Goal: Check status: Check status

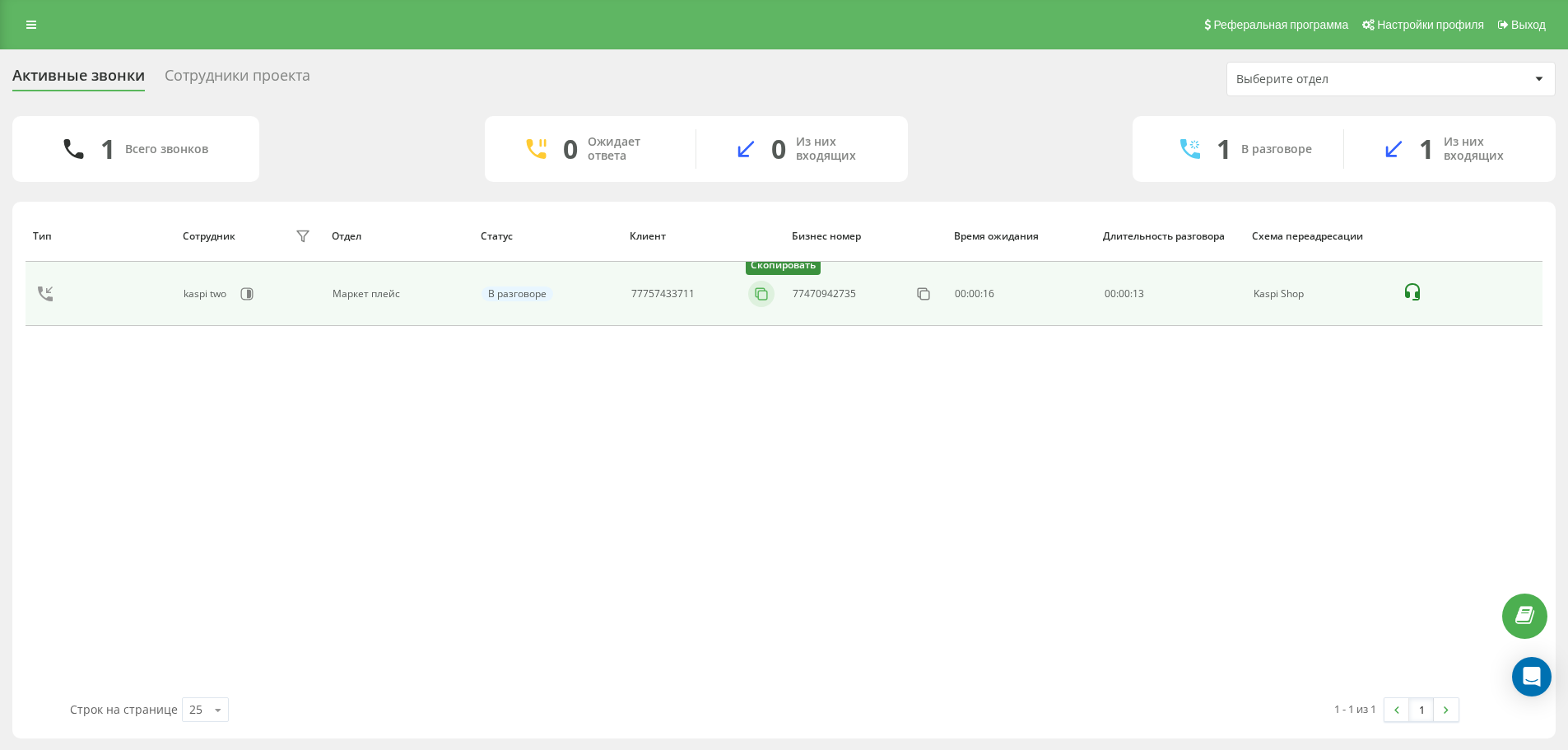
click at [763, 302] on button at bounding box center [762, 293] width 26 height 18
drag, startPoint x: 758, startPoint y: 292, endPoint x: 775, endPoint y: 278, distance: 22.0
click at [0, 0] on icon at bounding box center [0, 0] width 0 height 0
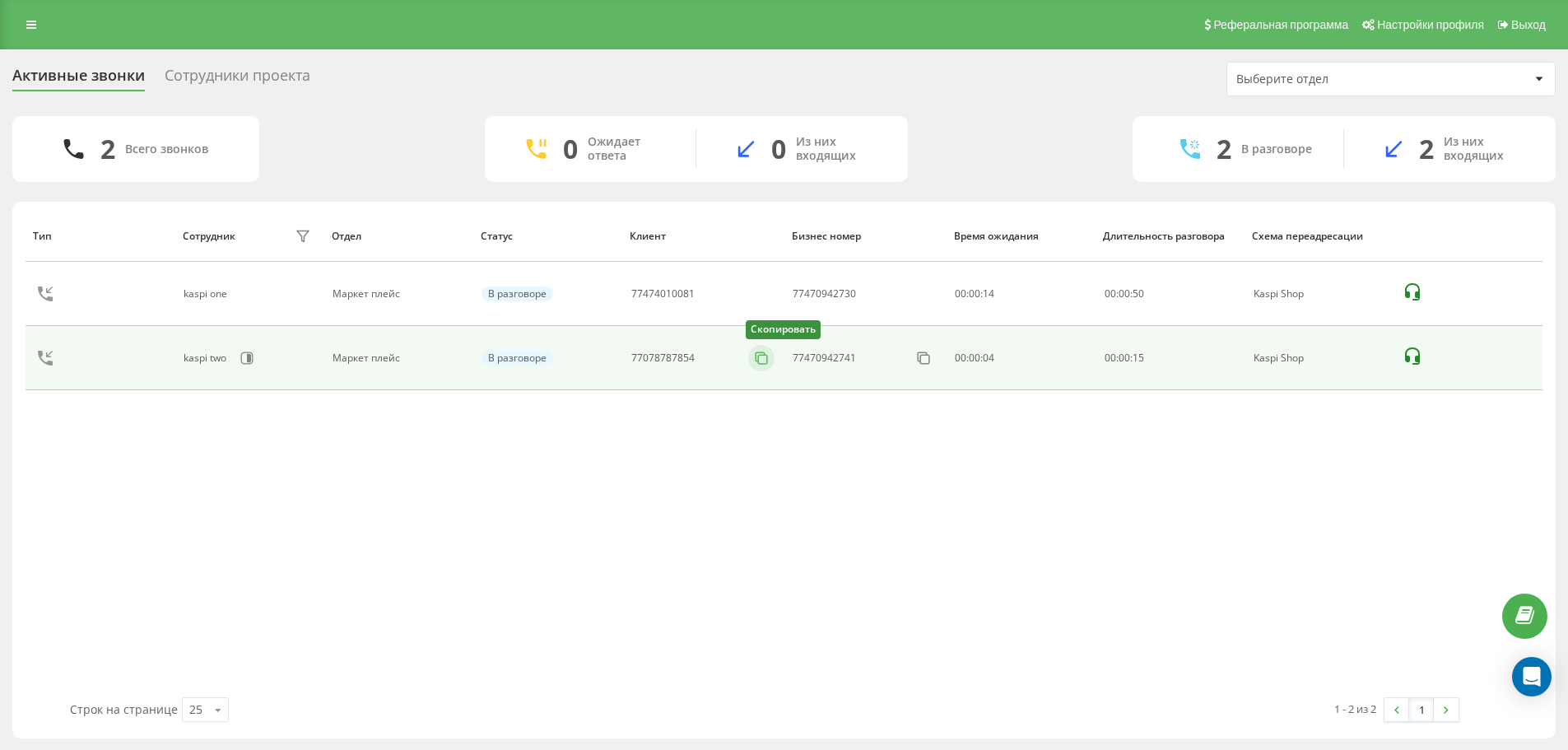
click at [765, 358] on icon at bounding box center [761, 358] width 17 height 17
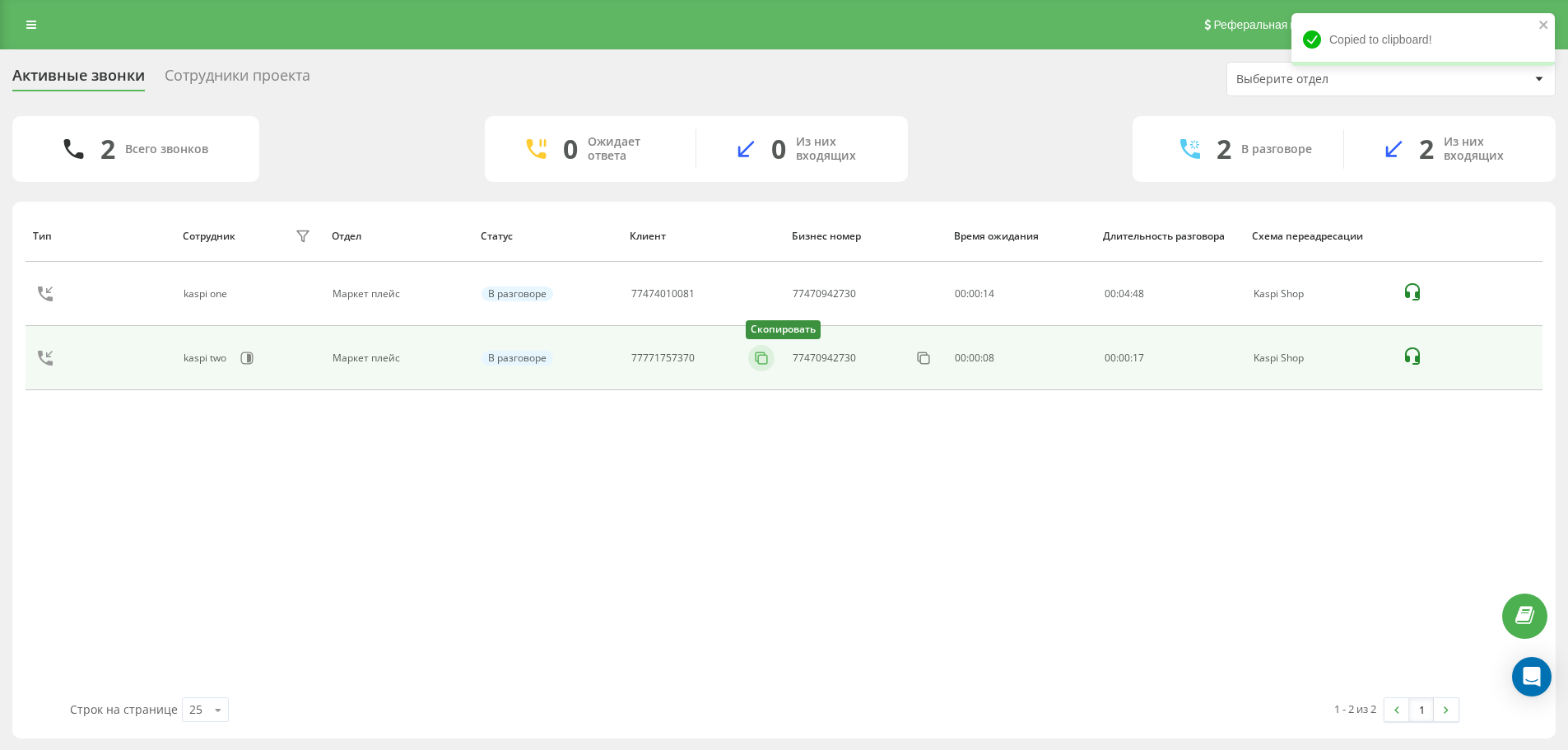
click at [769, 361] on icon at bounding box center [761, 358] width 17 height 17
click at [746, 344] on td "77474010081" at bounding box center [712, 358] width 161 height 65
click at [764, 352] on icon at bounding box center [769, 356] width 9 height 9
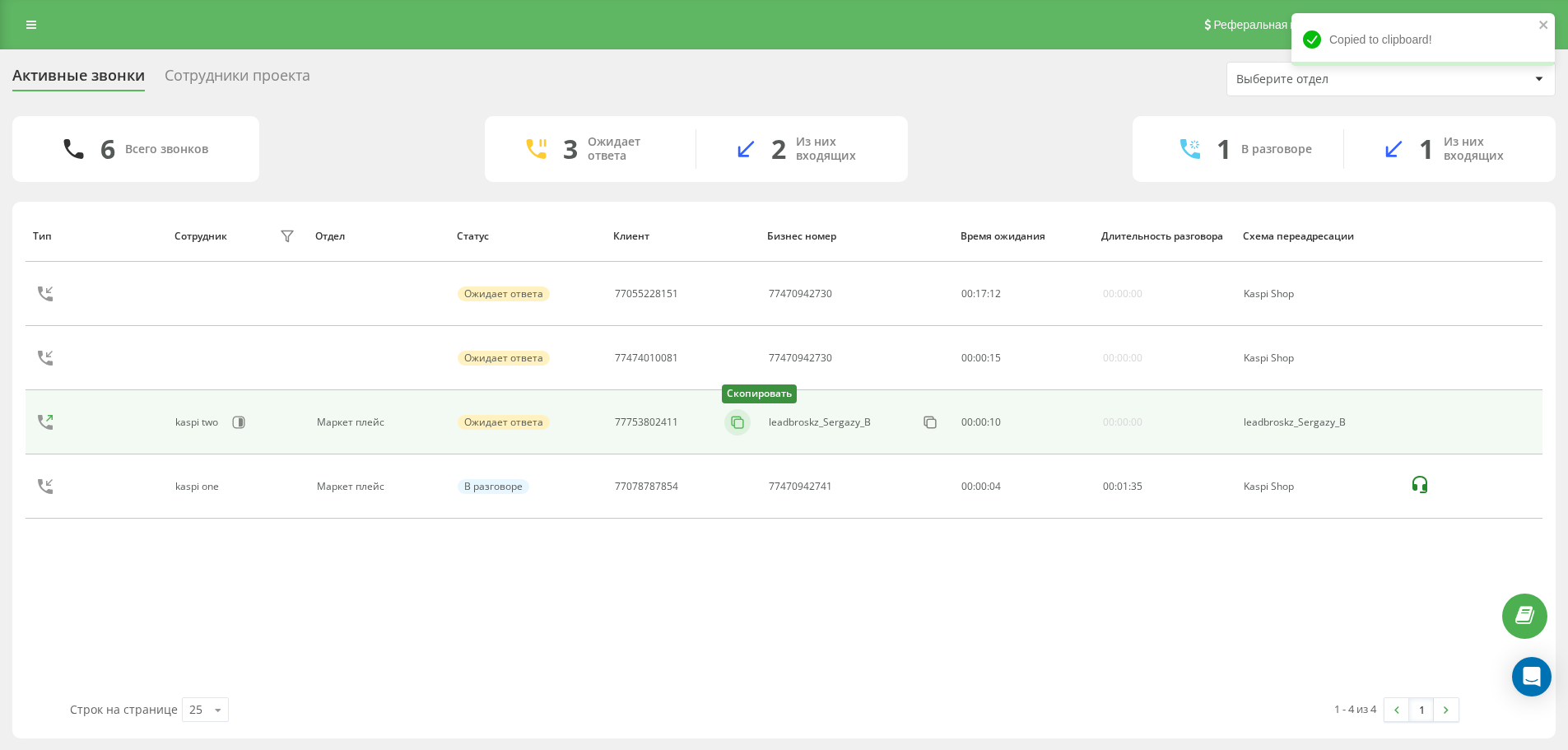
click at [735, 426] on rect at bounding box center [739, 423] width 9 height 9
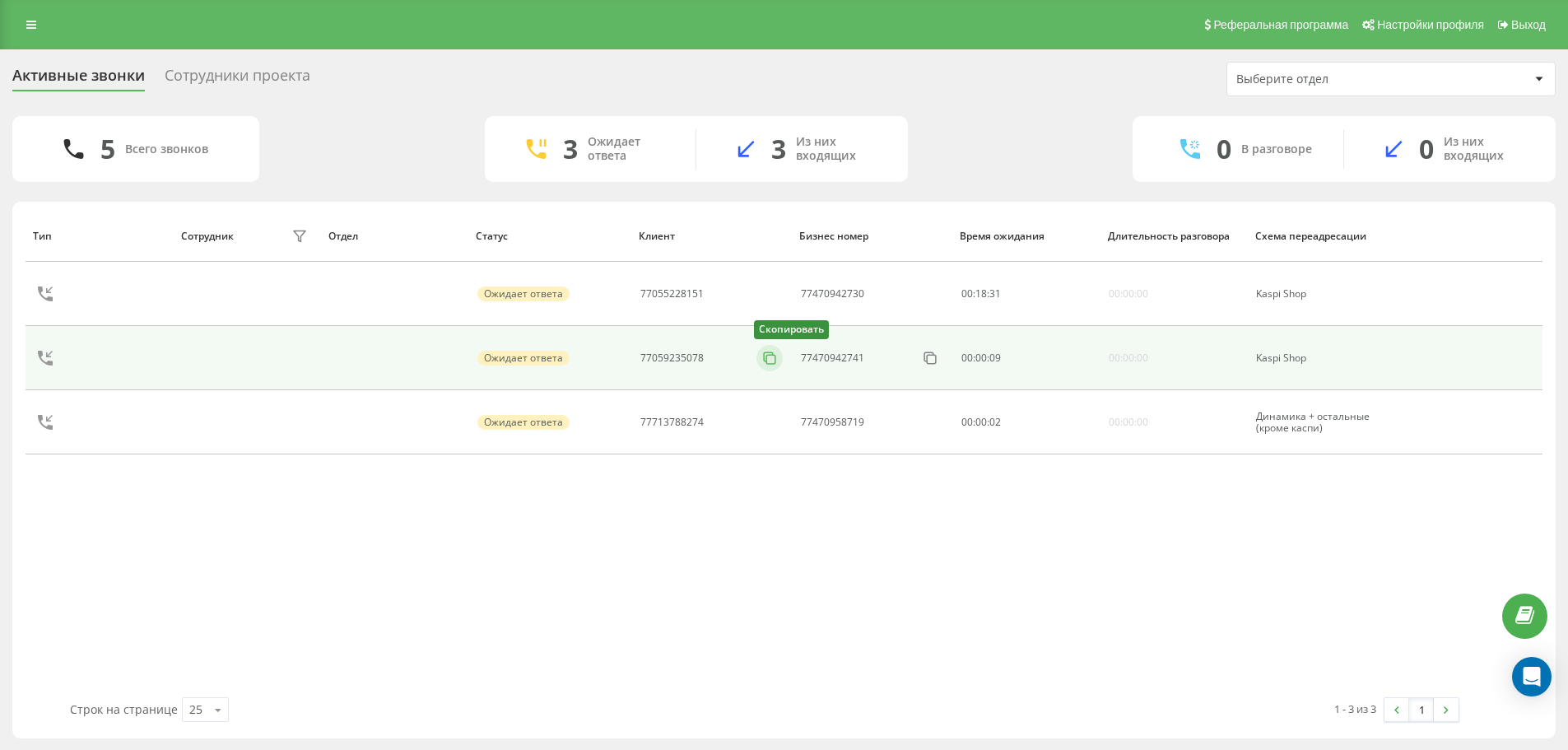
click at [765, 357] on icon at bounding box center [770, 358] width 17 height 17
click at [768, 355] on icon at bounding box center [770, 358] width 17 height 17
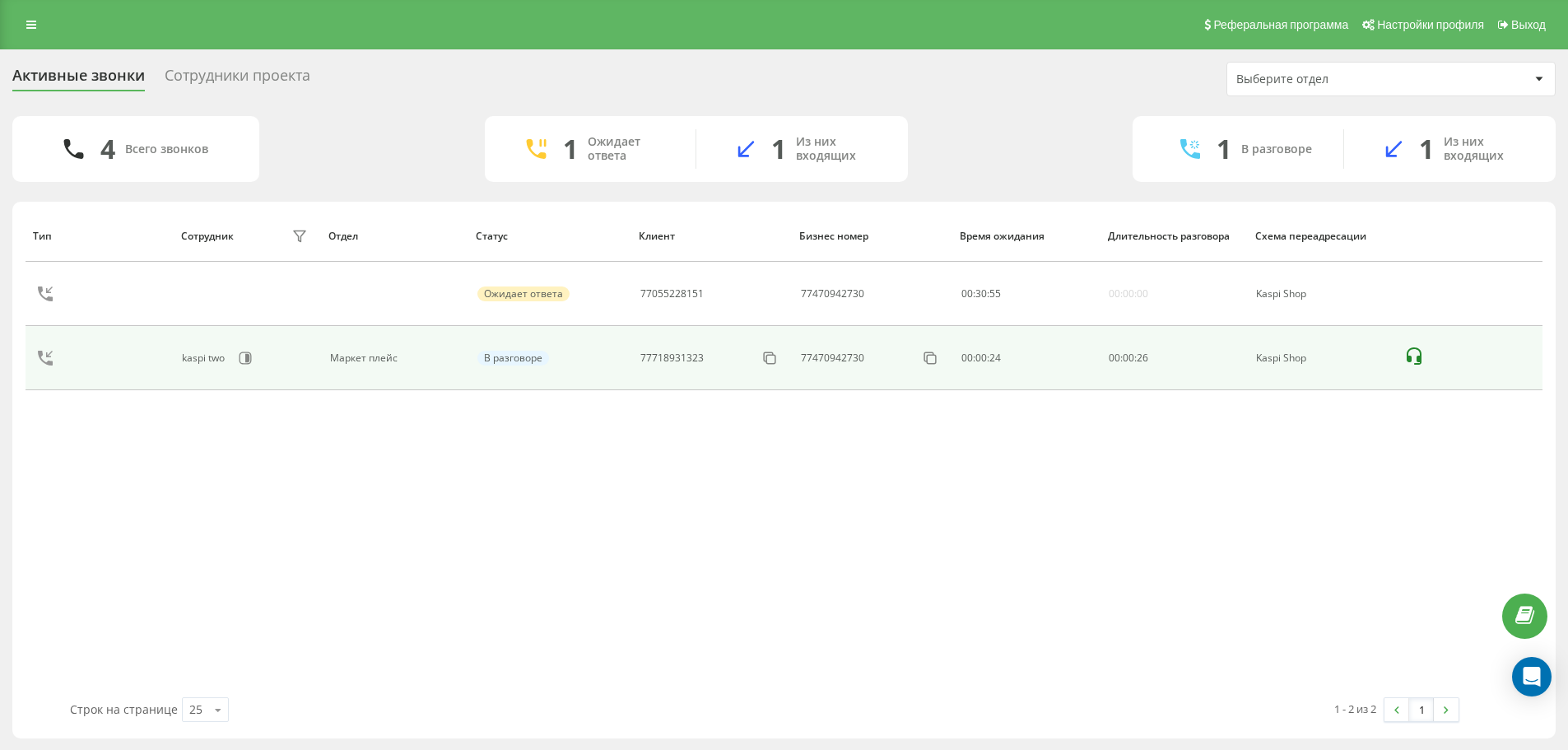
click at [784, 370] on td "77718931323" at bounding box center [712, 358] width 161 height 65
click at [773, 365] on icon at bounding box center [770, 358] width 17 height 17
click at [772, 354] on icon at bounding box center [770, 358] width 17 height 17
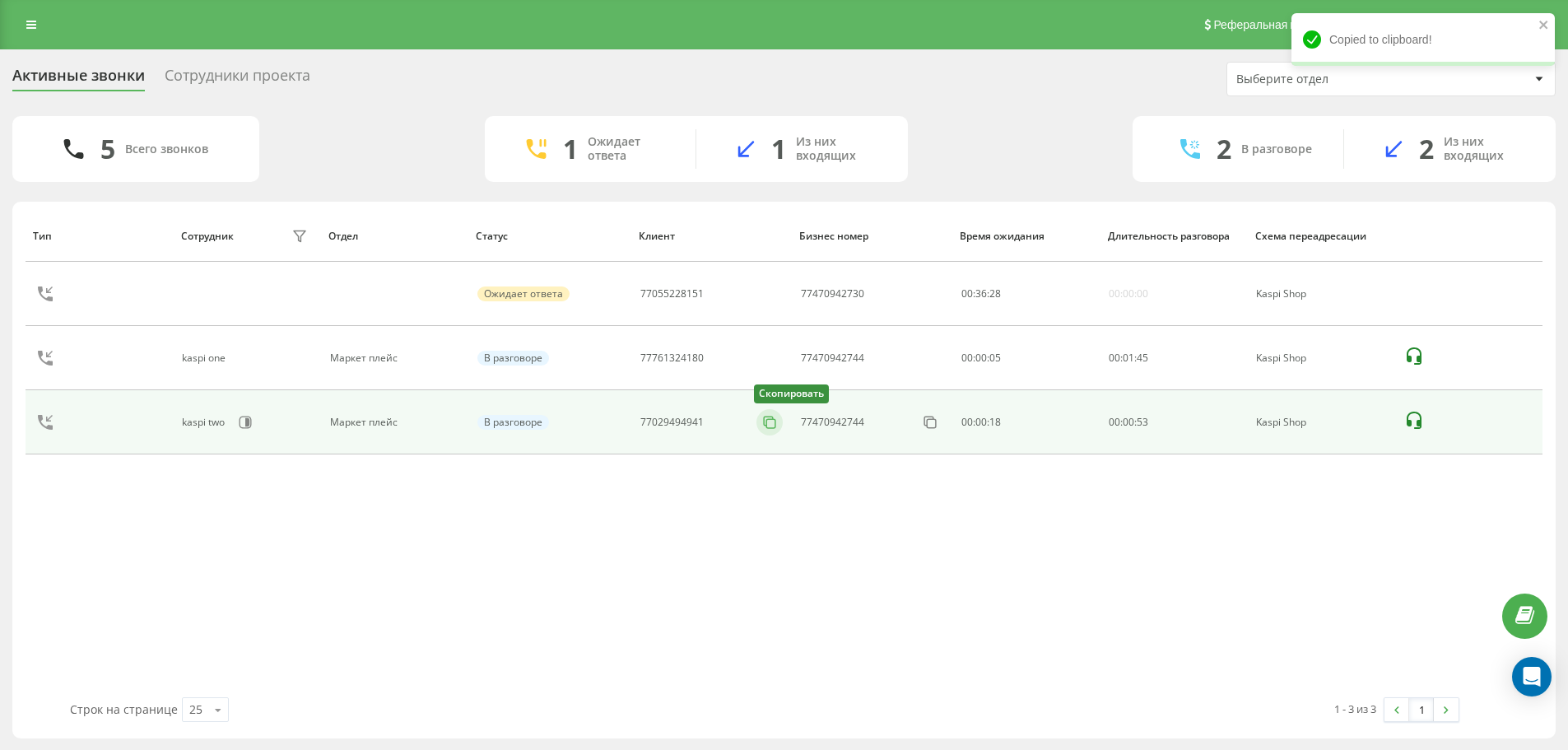
click at [767, 426] on icon at bounding box center [770, 422] width 17 height 17
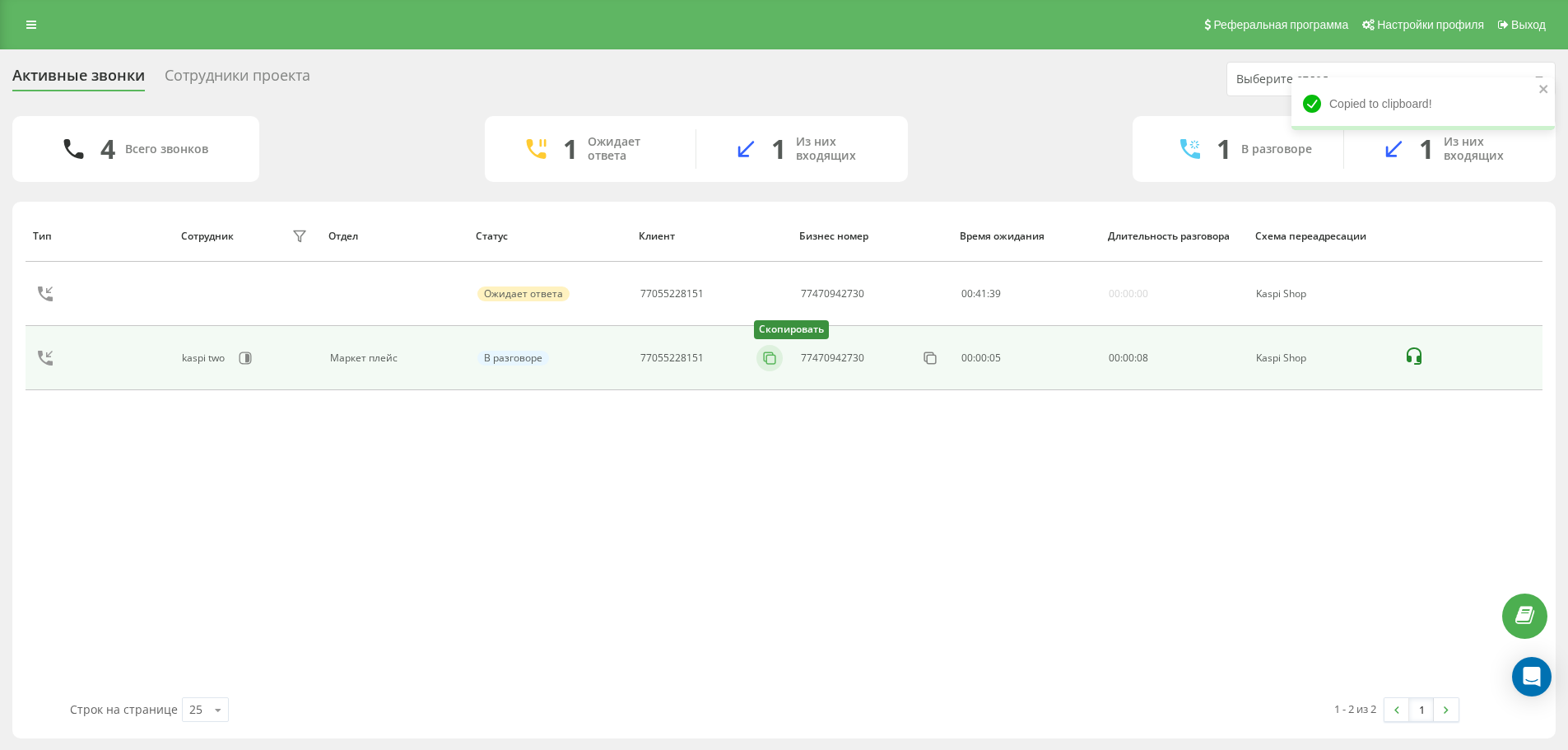
click at [765, 354] on icon at bounding box center [770, 358] width 17 height 17
